Goal: Task Accomplishment & Management: Use online tool/utility

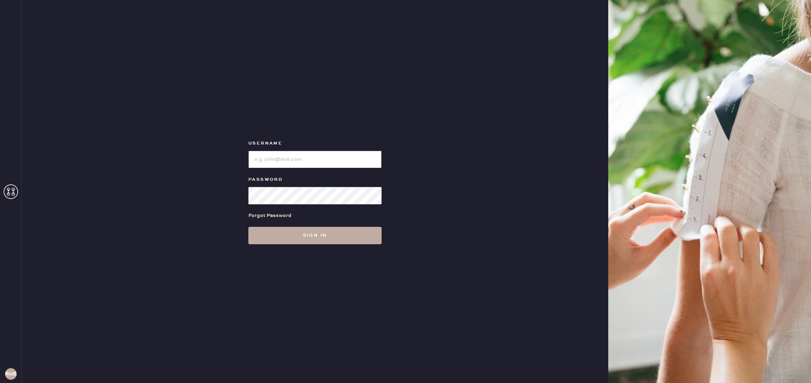
type input "reformationuppereastside"
click at [303, 231] on button "Sign in" at bounding box center [314, 235] width 133 height 17
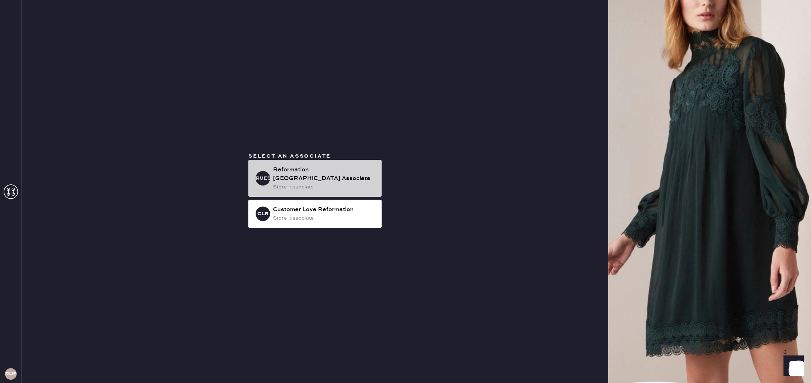
click at [359, 186] on div "store_associate" at bounding box center [324, 187] width 103 height 8
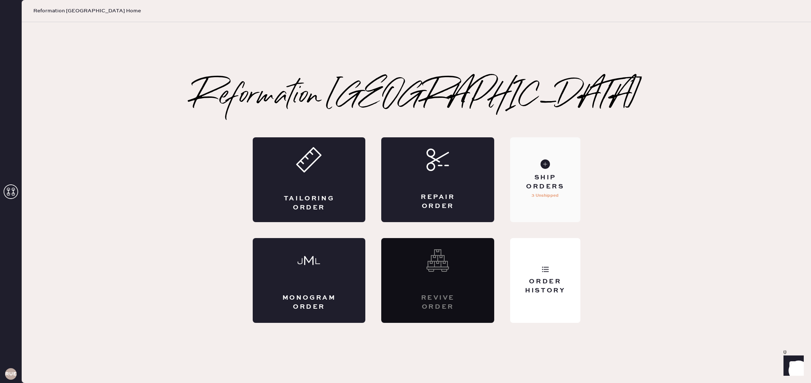
click at [555, 191] on p "3 Unshipped" at bounding box center [544, 195] width 27 height 9
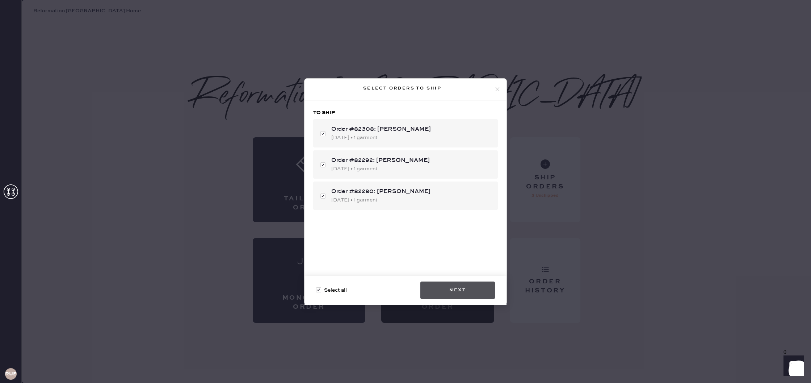
click at [458, 293] on button "Next" at bounding box center [457, 289] width 75 height 17
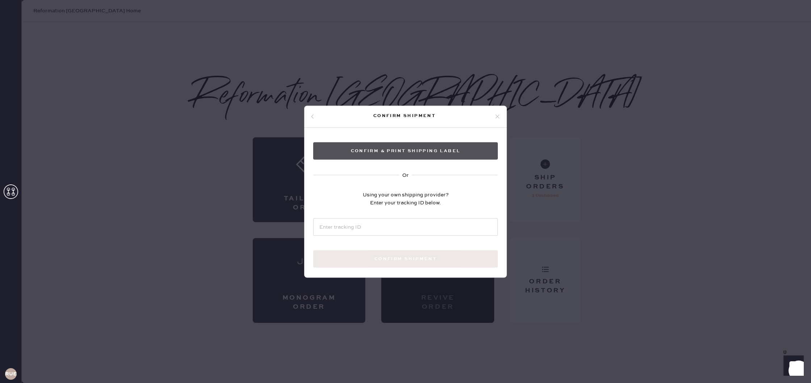
click at [440, 153] on button "Confirm & Print shipping label" at bounding box center [405, 150] width 185 height 17
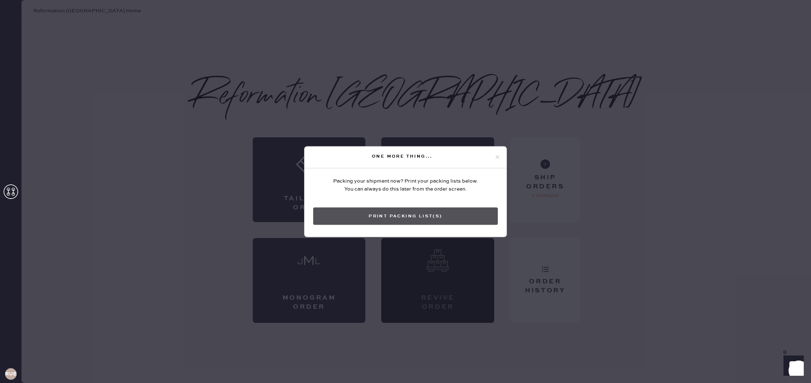
click at [426, 216] on button "Print Packing List(s)" at bounding box center [405, 215] width 185 height 17
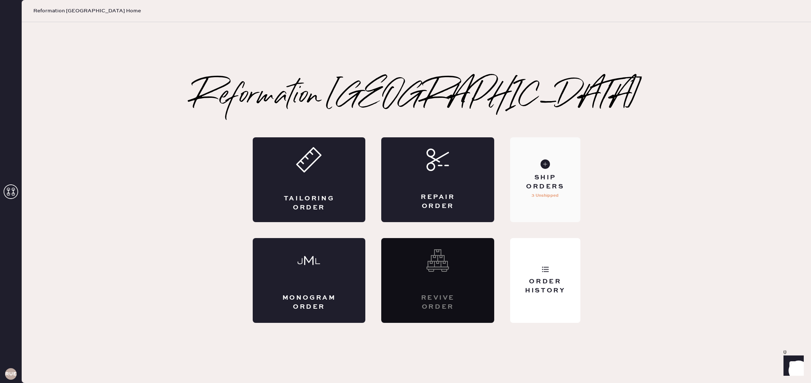
click at [556, 192] on p "3 Unshipped" at bounding box center [544, 195] width 27 height 9
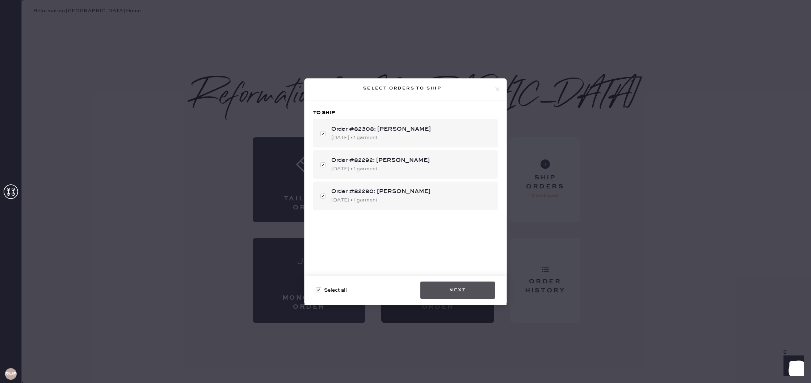
click at [458, 292] on button "Next" at bounding box center [457, 289] width 75 height 17
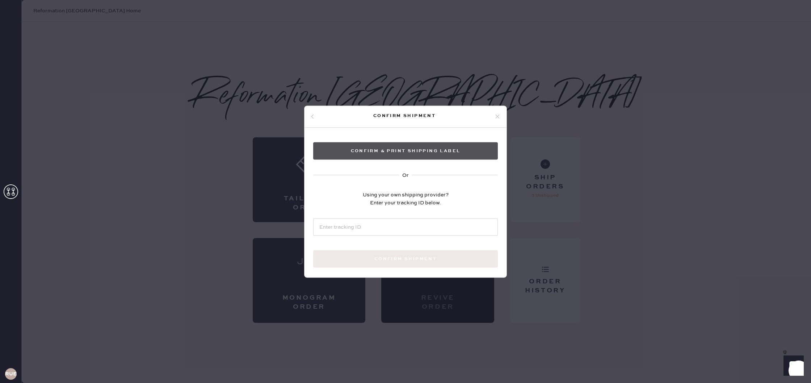
click at [438, 151] on button "Confirm & Print shipping label" at bounding box center [405, 150] width 185 height 17
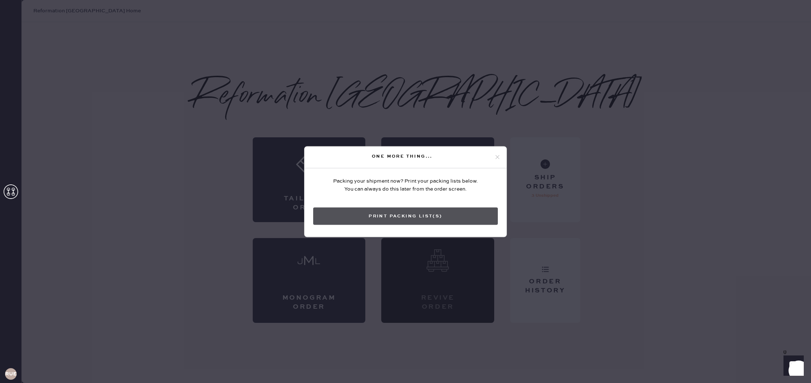
click at [415, 212] on button "Print Packing List(s)" at bounding box center [405, 215] width 185 height 17
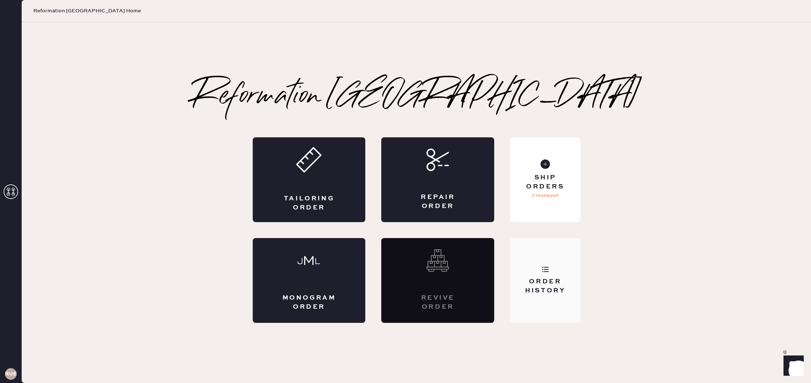
click at [542, 296] on div "Order History" at bounding box center [545, 280] width 70 height 85
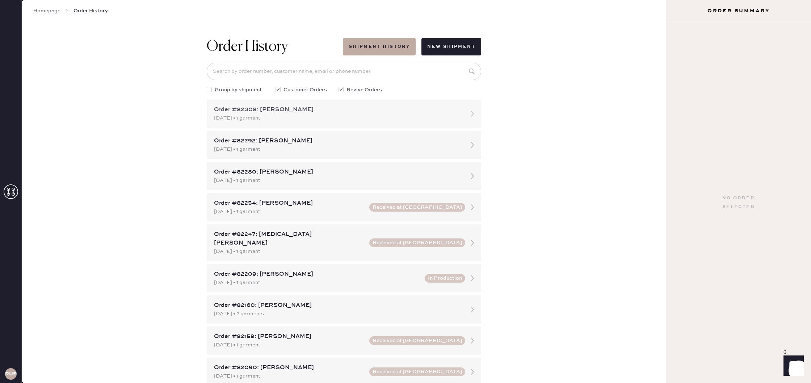
click at [474, 119] on icon at bounding box center [472, 113] width 14 height 14
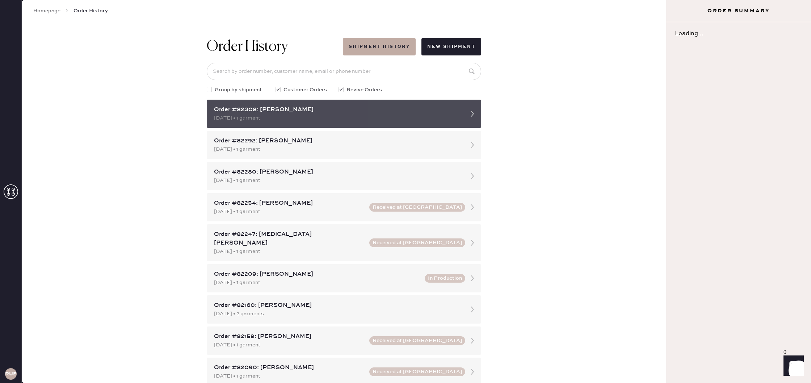
click at [465, 120] on div "Order #82308: [PERSON_NAME] [DATE] • 1 garment" at bounding box center [344, 114] width 274 height 28
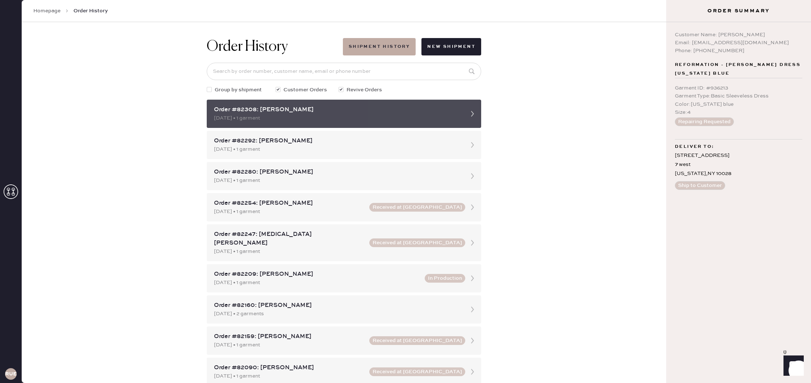
click at [464, 121] on div "Order #82308: [PERSON_NAME] [DATE] • 1 garment" at bounding box center [344, 114] width 274 height 28
click at [478, 115] on icon at bounding box center [472, 113] width 14 height 14
click at [472, 118] on icon at bounding box center [472, 113] width 14 height 14
click at [355, 114] on div "Order #82308: [PERSON_NAME]" at bounding box center [337, 109] width 247 height 9
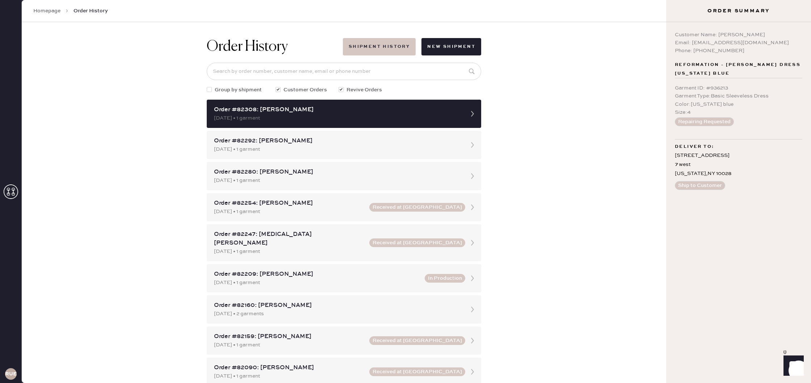
click at [378, 49] on button "Shipment History" at bounding box center [379, 46] width 73 height 17
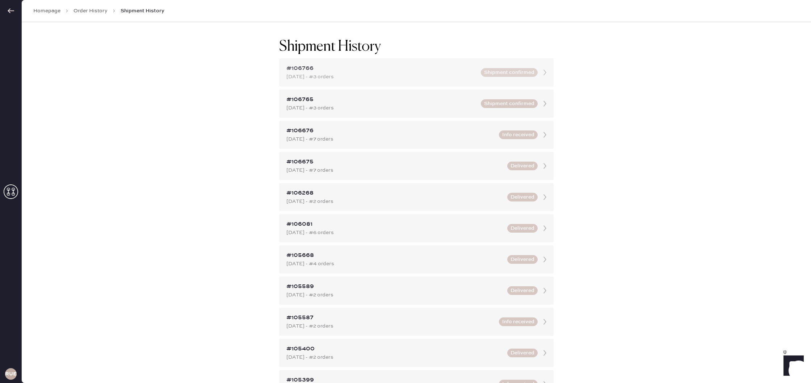
click at [542, 78] on icon at bounding box center [544, 72] width 14 height 14
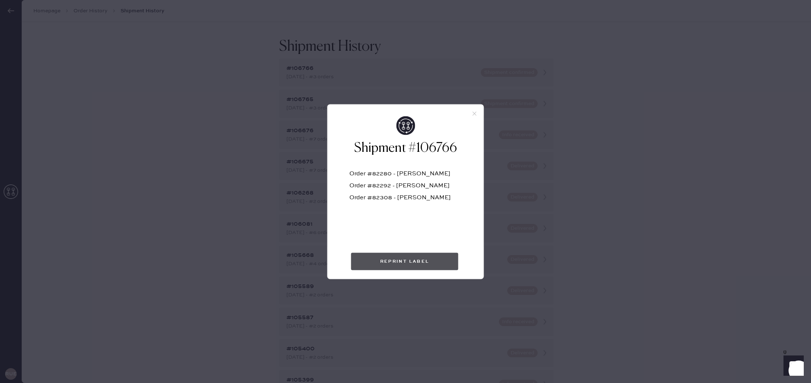
click at [418, 262] on button "Reprint Label" at bounding box center [404, 260] width 107 height 17
click at [473, 114] on icon at bounding box center [474, 113] width 7 height 7
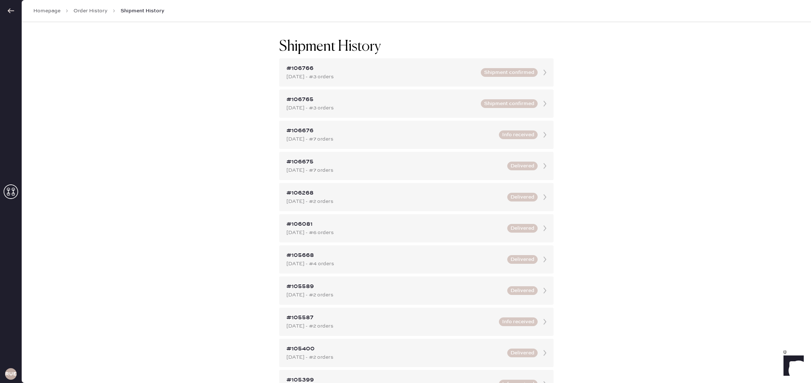
click at [98, 13] on link "Order History" at bounding box center [90, 10] width 34 height 7
